Goal: Find specific page/section: Find specific page/section

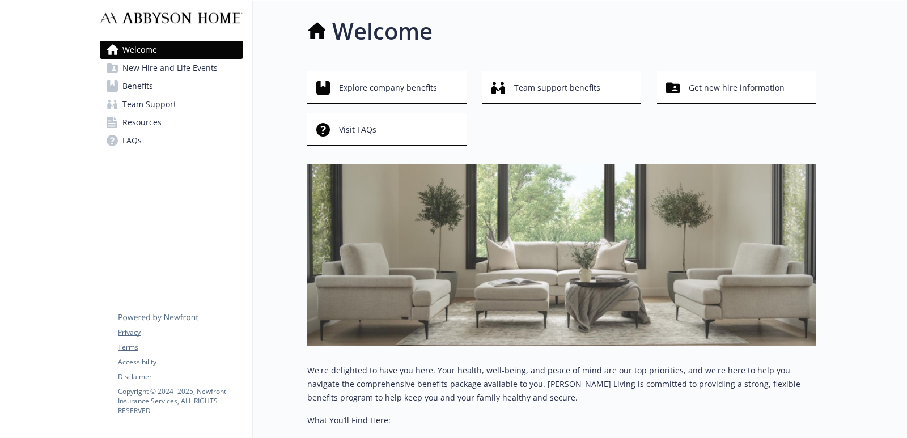
scroll to position [0, 10]
